Goal: Task Accomplishment & Management: Use online tool/utility

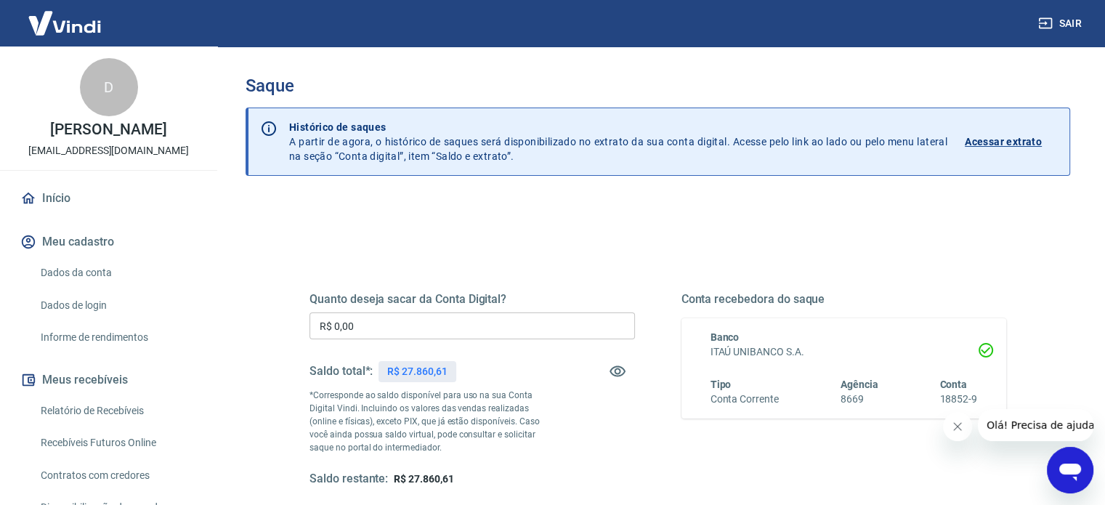
click at [453, 326] on input "R$ 0,00" at bounding box center [473, 325] width 326 height 27
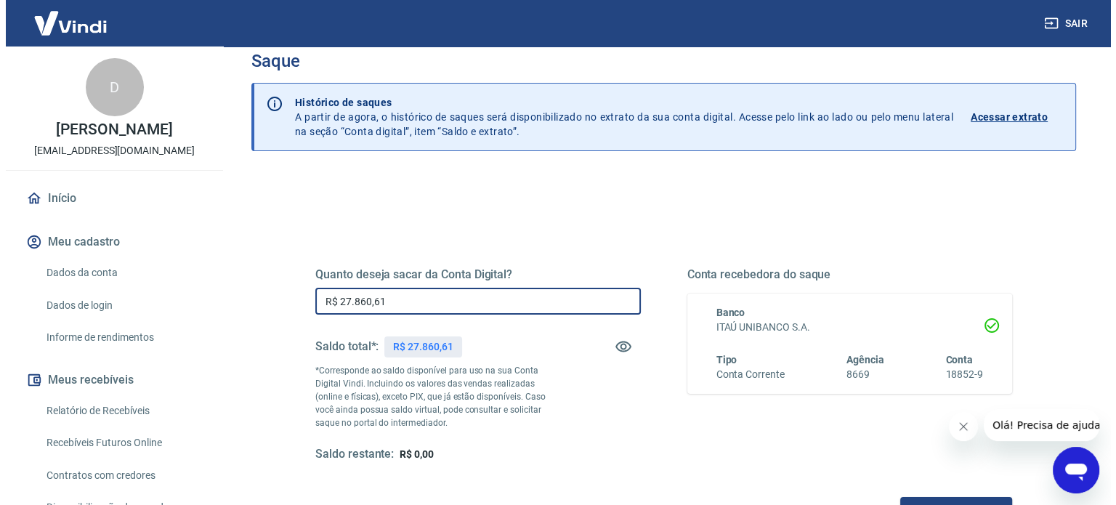
scroll to position [145, 0]
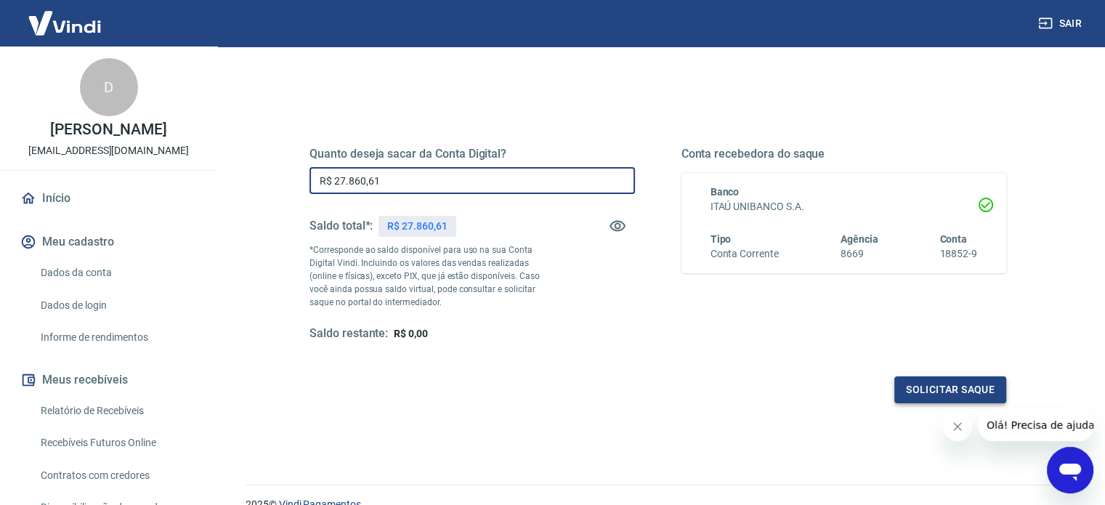
type input "R$ 27.860,61"
click at [945, 394] on button "Solicitar saque" at bounding box center [951, 389] width 112 height 27
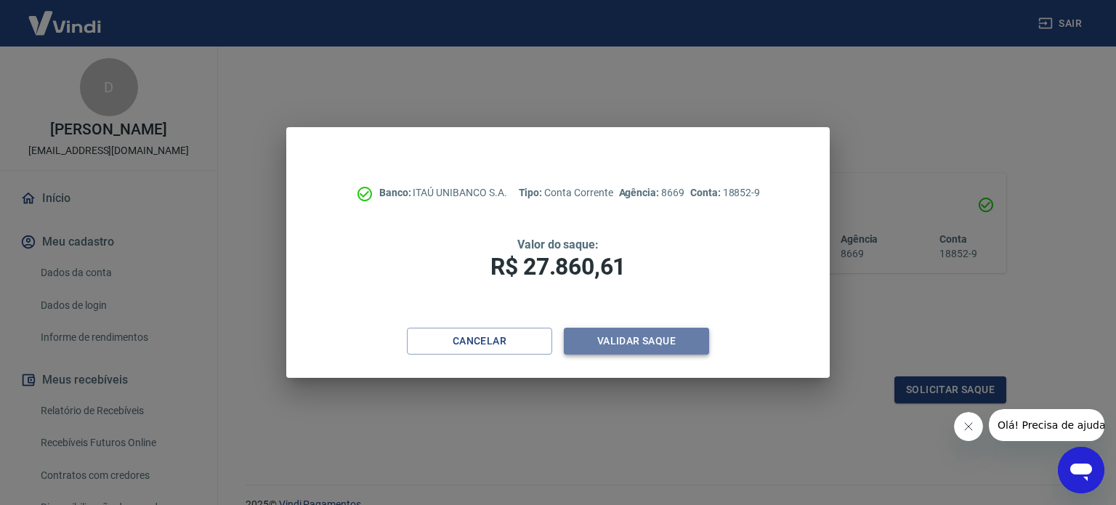
click at [637, 340] on button "Validar saque" at bounding box center [636, 341] width 145 height 27
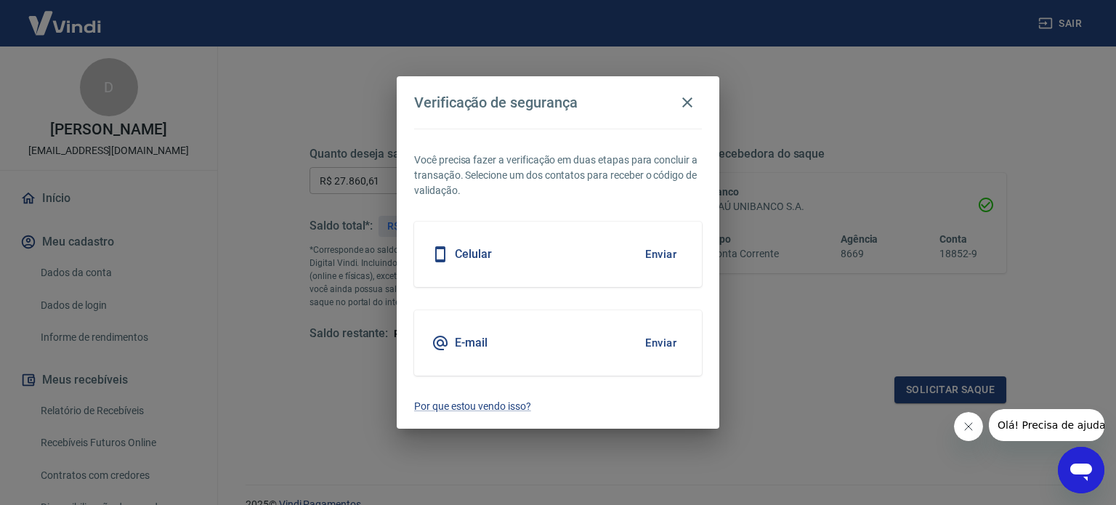
click at [650, 251] on button "Enviar" at bounding box center [660, 254] width 47 height 31
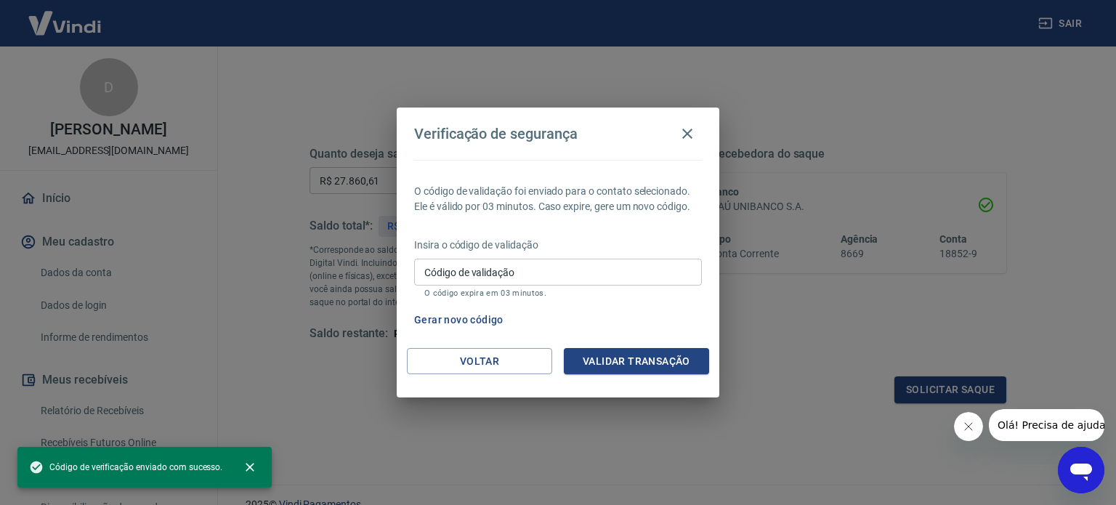
click at [572, 271] on input "Código de validação" at bounding box center [558, 272] width 288 height 27
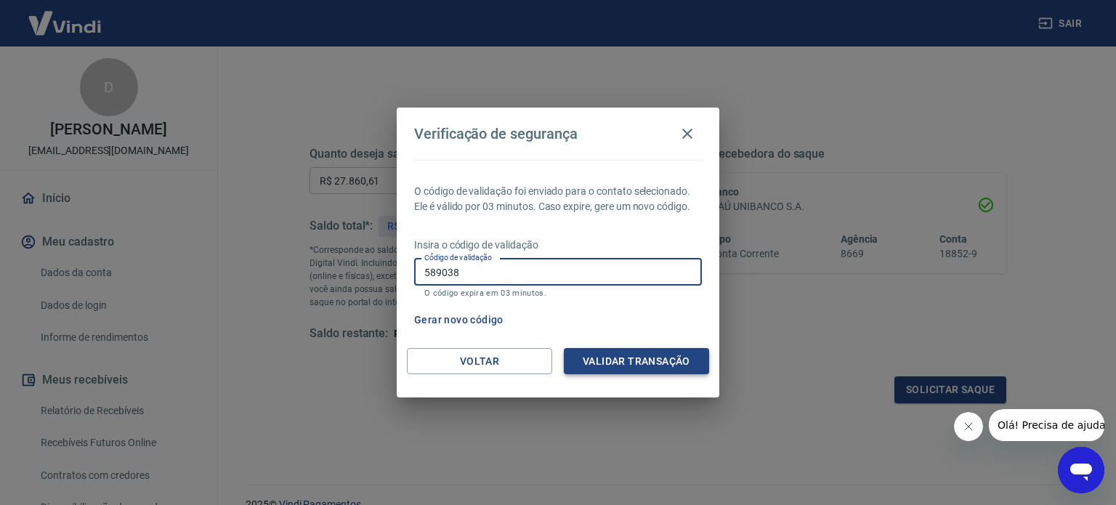
type input "589038"
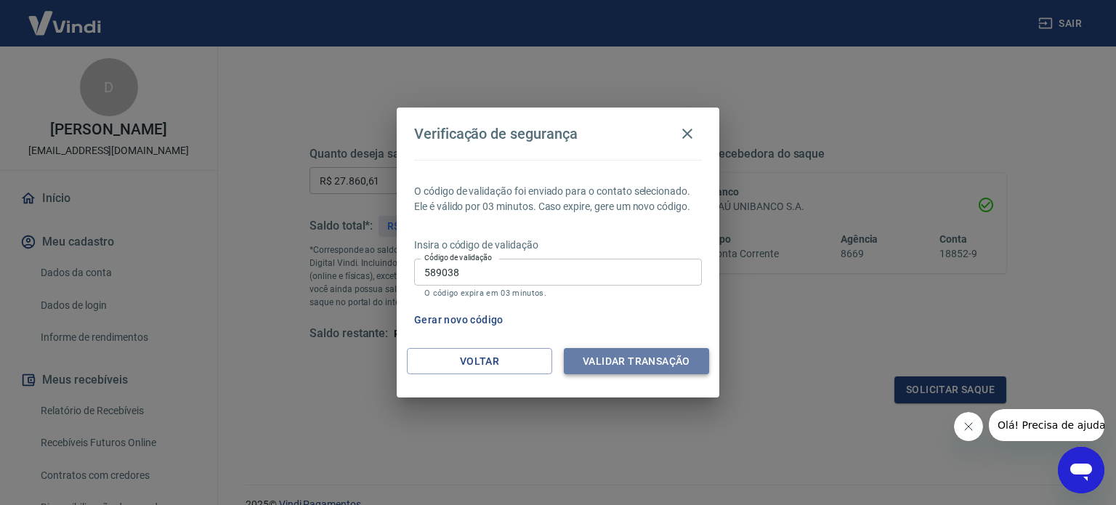
click at [589, 366] on button "Validar transação" at bounding box center [636, 361] width 145 height 27
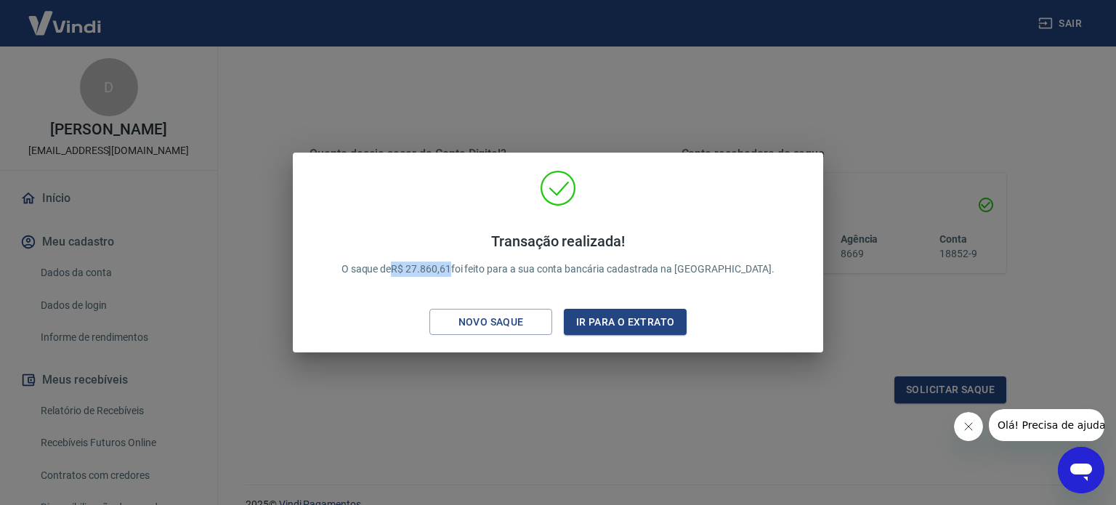
drag, startPoint x: 429, startPoint y: 267, endPoint x: 486, endPoint y: 270, distance: 56.8
click at [486, 270] on p "Transação realizada! O saque de R$ 27.860,61 foi feito para a sua conta bancári…" at bounding box center [559, 255] width 434 height 44
copy p "R$ 27.860,61"
click at [568, 86] on div "Transação realizada! O saque de R$ 27.860,61 foi feito para a sua conta bancári…" at bounding box center [558, 252] width 1116 height 505
